Goal: Information Seeking & Learning: Learn about a topic

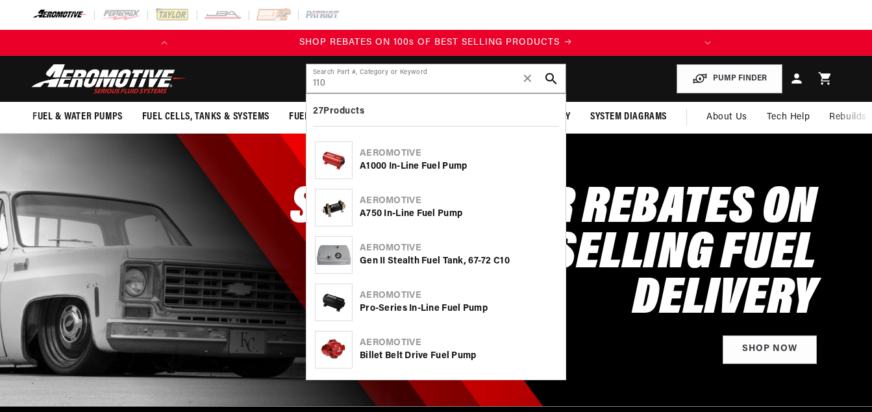
type input "110"
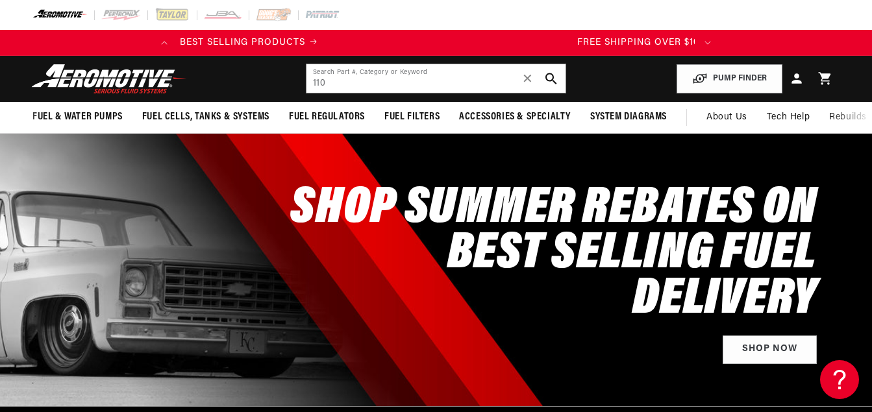
scroll to position [0, 513]
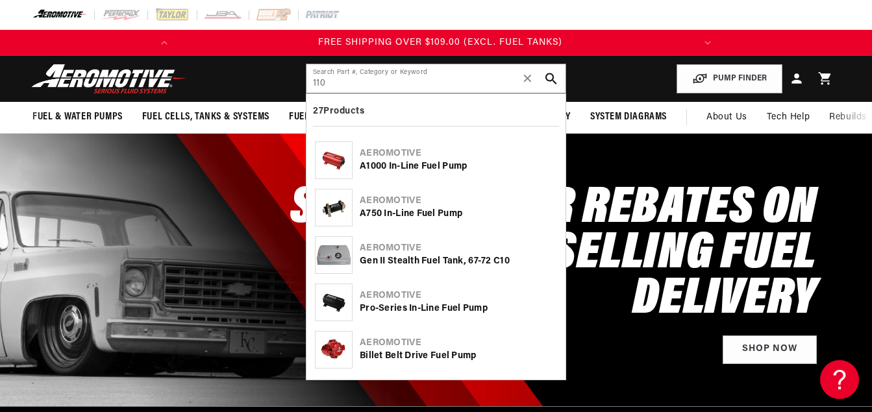
click at [400, 306] on div "Pro-Series In-Line Fuel Pump" at bounding box center [458, 308] width 197 height 13
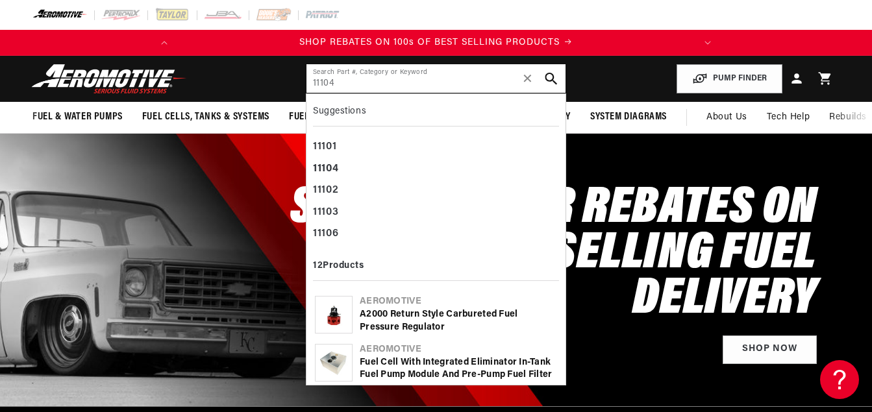
type input "11104"
click at [552, 77] on icon "search button" at bounding box center [551, 79] width 12 height 12
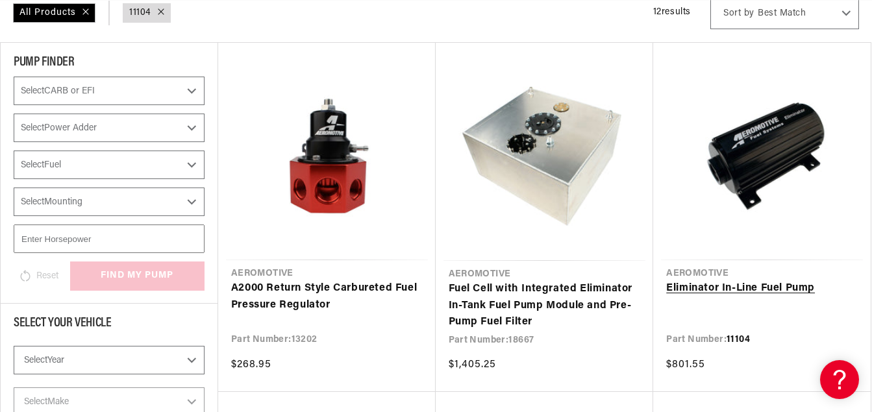
click at [757, 284] on link "Eliminator In-Line Fuel Pump" at bounding box center [761, 288] width 191 height 17
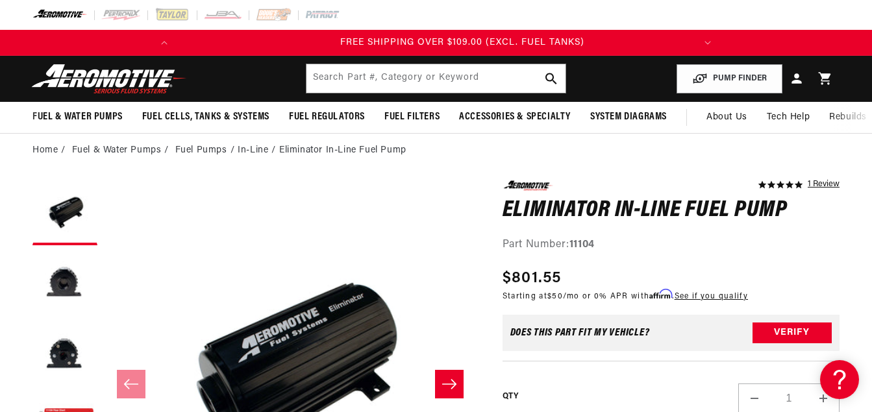
scroll to position [0, 513]
drag, startPoint x: 342, startPoint y: 78, endPoint x: 294, endPoint y: 82, distance: 48.2
click at [341, 79] on input "text" at bounding box center [435, 78] width 259 height 29
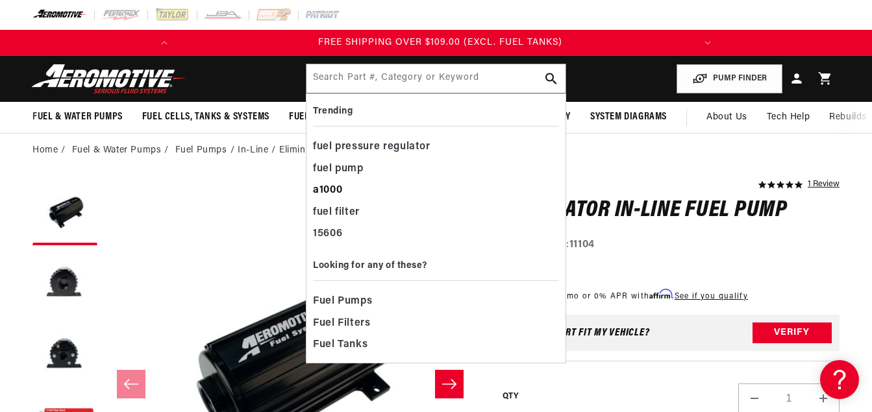
click at [318, 190] on div "a1000" at bounding box center [436, 191] width 246 height 22
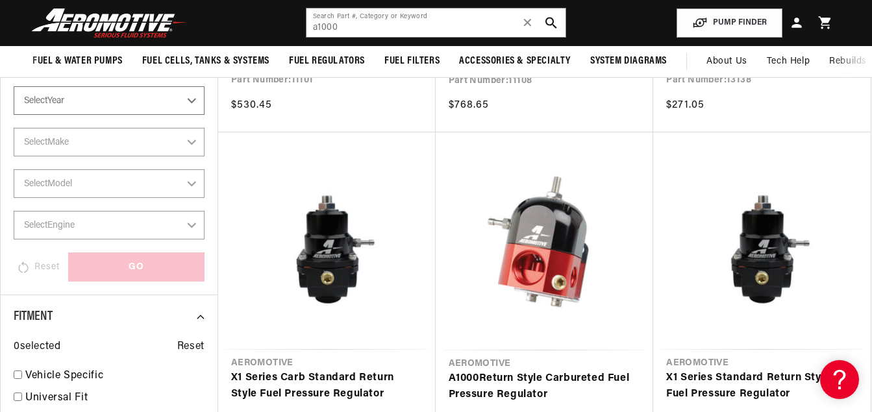
scroll to position [195, 0]
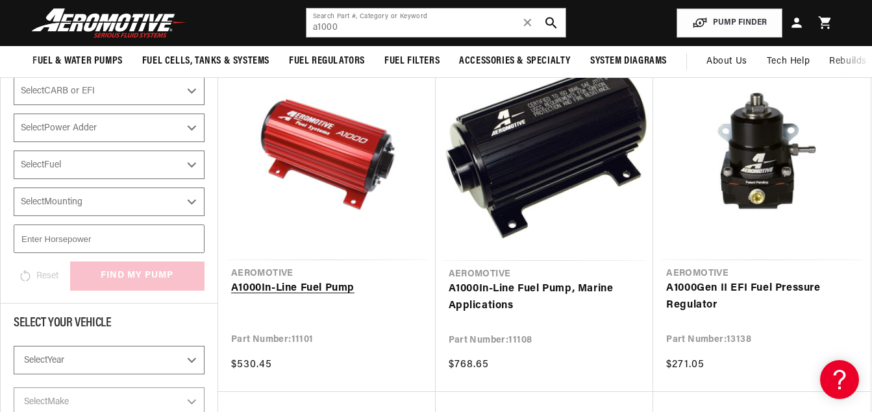
click at [319, 280] on link "A1000 In-Line Fuel Pump" at bounding box center [326, 288] width 191 height 17
